Goal: Information Seeking & Learning: Learn about a topic

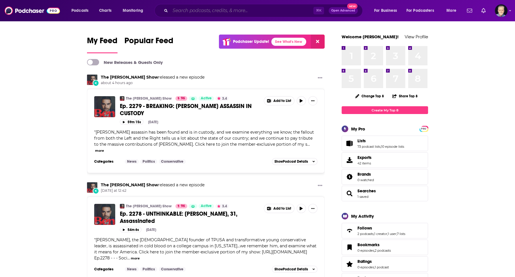
click at [216, 11] on input "Search podcasts, credits, & more..." at bounding box center [241, 10] width 143 height 9
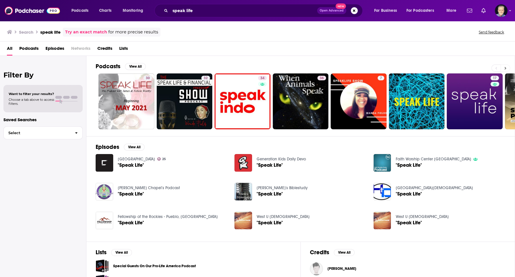
click at [506, 67] on icon at bounding box center [505, 68] width 2 height 4
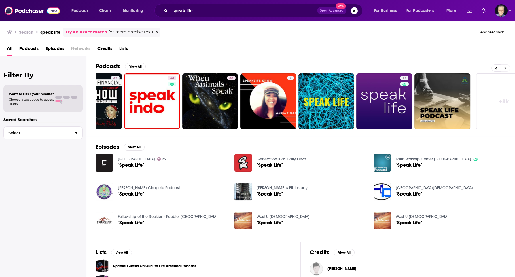
scroll to position [0, 110]
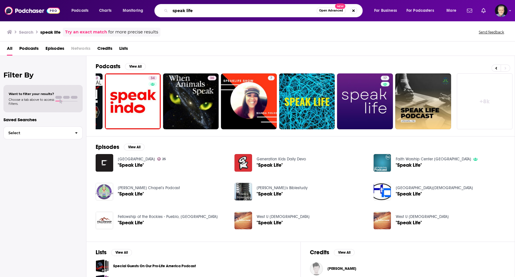
click at [213, 10] on input "speak life" at bounding box center [243, 10] width 146 height 9
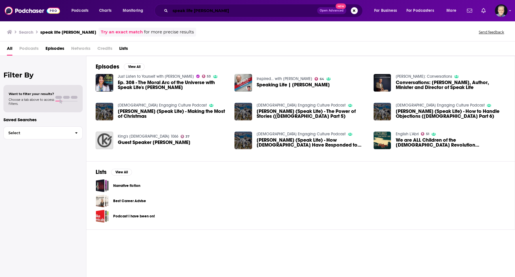
click at [250, 14] on input "speak life [PERSON_NAME]" at bounding box center [243, 10] width 147 height 9
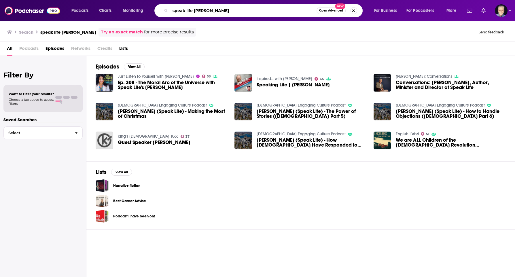
type input "speak life [PERSON_NAME]"
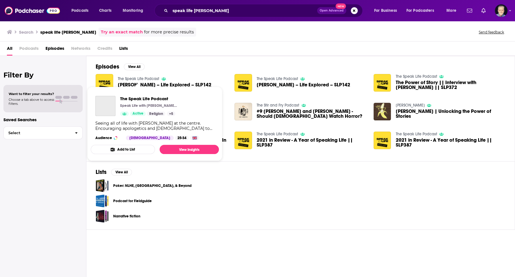
click at [135, 77] on link "The Speak Life Podcast" at bounding box center [138, 78] width 41 height 5
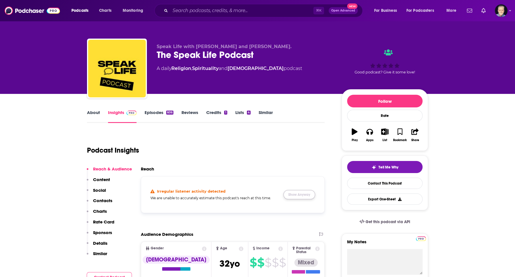
click at [300, 197] on button "Show Anyway" at bounding box center [299, 194] width 32 height 9
